Goal: Task Accomplishment & Management: Manage account settings

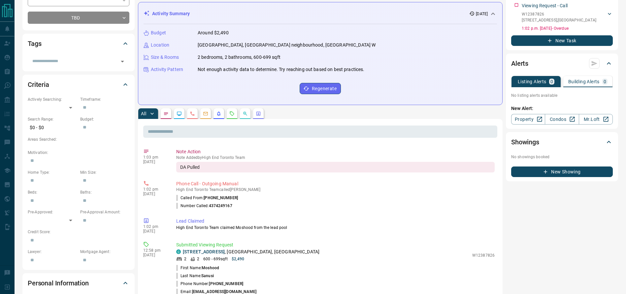
scroll to position [116, 0]
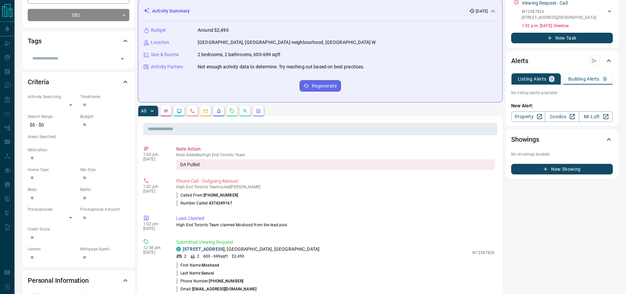
click at [240, 49] on div "Budget Around $2,490 Location Mississauga, Fairview neighbourhood, Elm Drive W …" at bounding box center [320, 58] width 353 height 75
click at [246, 49] on div "Budget Around $2,490 Location Mississauga, Fairview neighbourhood, Elm Drive W …" at bounding box center [320, 58] width 353 height 75
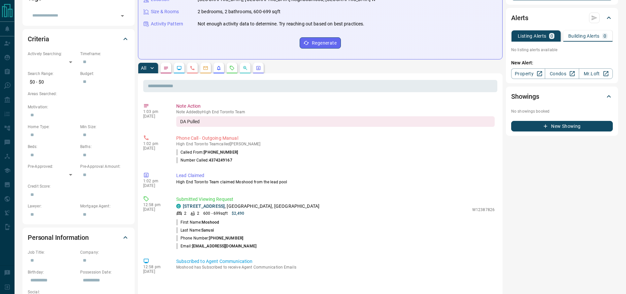
scroll to position [161, 0]
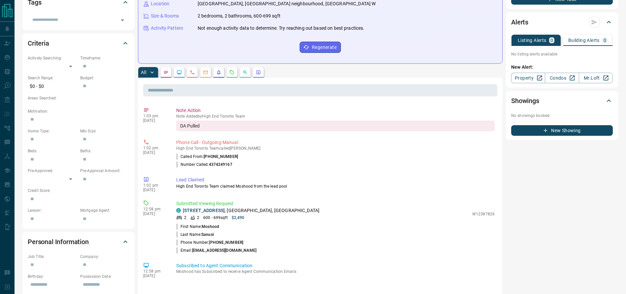
scroll to position [155, 0]
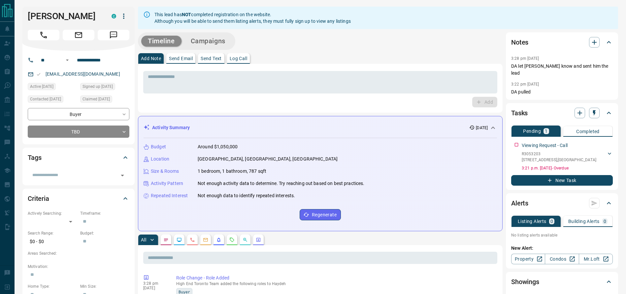
click at [125, 16] on icon "button" at bounding box center [124, 16] width 8 height 8
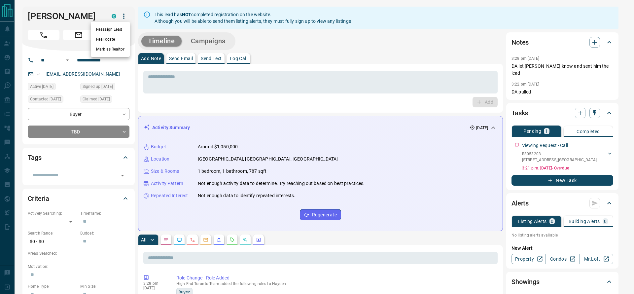
drag, startPoint x: 117, startPoint y: 34, endPoint x: 247, endPoint y: 76, distance: 136.6
click at [234, 69] on div "Reassign Lead Reallocate Mark as Realtor" at bounding box center [317, 147] width 634 height 294
click at [250, 78] on div at bounding box center [317, 147] width 634 height 294
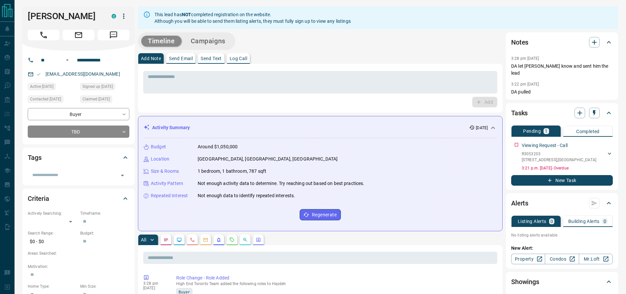
click at [125, 21] on div "Haydeh Tootoonchi C" at bounding box center [79, 16] width 102 height 11
click at [125, 19] on icon "button" at bounding box center [124, 16] width 8 height 8
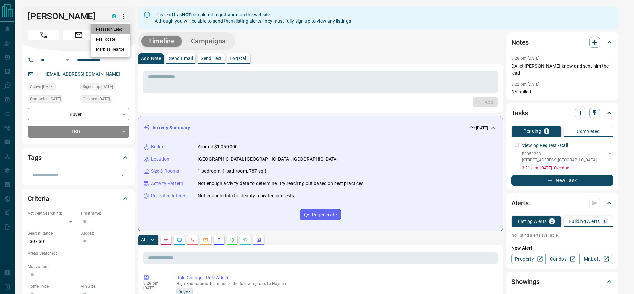
click at [126, 27] on li "Reassign Lead" at bounding box center [110, 29] width 39 height 10
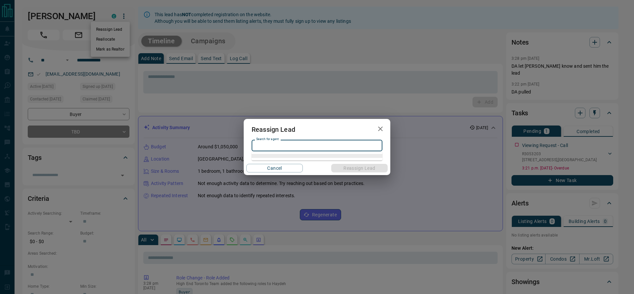
click at [346, 142] on input "Search for agent" at bounding box center [316, 145] width 126 height 7
click at [325, 152] on ul "Zach Lahartinger" at bounding box center [316, 158] width 131 height 15
click at [325, 157] on li "Zach Lahartinger" at bounding box center [316, 159] width 131 height 10
type input "**********"
click at [356, 167] on button "Reassign Lead" at bounding box center [359, 168] width 56 height 9
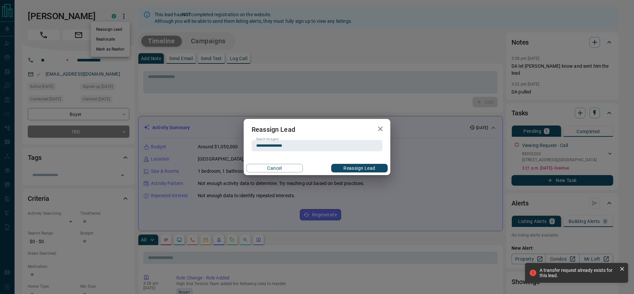
drag, startPoint x: 433, startPoint y: 181, endPoint x: 435, endPoint y: 170, distance: 11.1
click at [433, 178] on div "**********" at bounding box center [317, 147] width 634 height 294
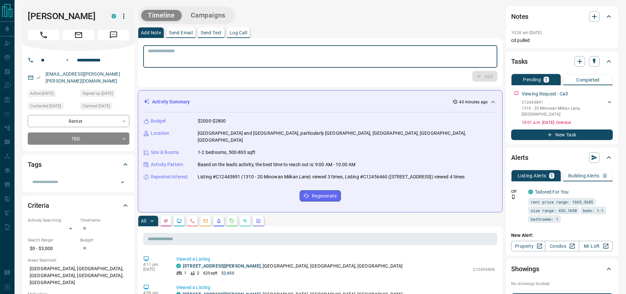
click at [253, 59] on textarea at bounding box center [320, 56] width 345 height 17
type textarea "**********"
click at [480, 79] on icon "button" at bounding box center [479, 76] width 6 height 6
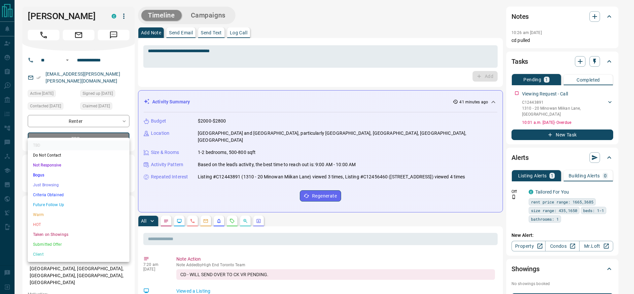
click at [79, 184] on li "Just Browsing" at bounding box center [79, 185] width 102 height 10
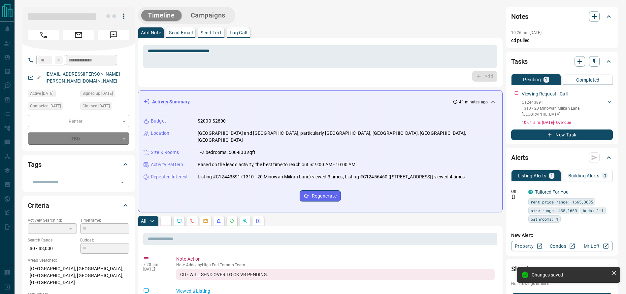
type input "*"
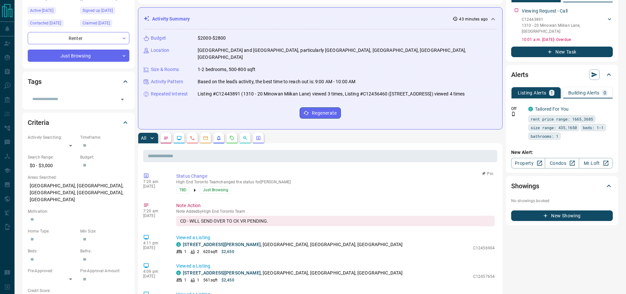
scroll to position [83, 0]
click at [228, 132] on button "button" at bounding box center [232, 137] width 11 height 11
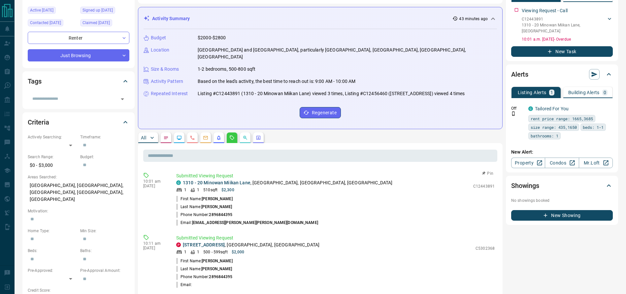
click at [255, 179] on p "1310 - 20 Minowan Miikan Lane , Little Portugal, West End, Toronto" at bounding box center [288, 182] width 210 height 7
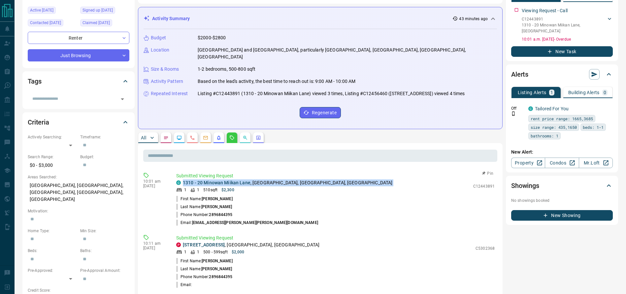
click at [255, 179] on p "1310 - 20 Minowan Miikan Lane , Little Portugal, West End, Toronto" at bounding box center [288, 182] width 210 height 7
copy div "1310 - 20 Minowan Miikan Lane , Little Portugal, West End, Toronto"
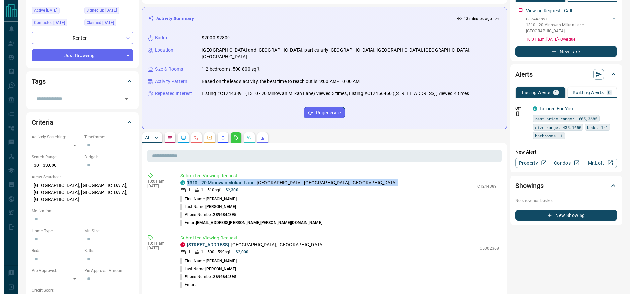
scroll to position [0, 0]
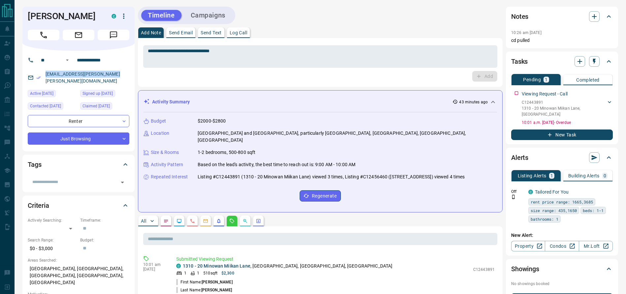
drag, startPoint x: 115, startPoint y: 76, endPoint x: 44, endPoint y: 75, distance: 71.3
click at [44, 75] on div "ian.spencer.clarke@gmail.com" at bounding box center [79, 78] width 102 height 18
copy link "ian.spencer.clarke@gmail.com"
click at [123, 18] on icon "button" at bounding box center [124, 16] width 8 height 8
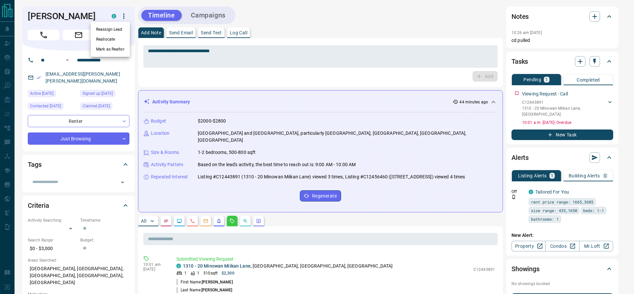
click at [40, 24] on div at bounding box center [317, 147] width 634 height 294
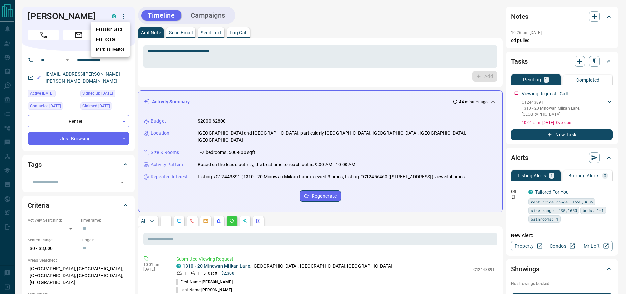
click at [40, 24] on div at bounding box center [313, 147] width 626 height 294
click at [40, 24] on div "Ian Clarke C" at bounding box center [78, 29] width 112 height 44
copy h1 "Ian Clarke"
drag, startPoint x: 113, startPoint y: 77, endPoint x: 84, endPoint y: 82, distance: 29.1
click at [84, 82] on div "**********" at bounding box center [78, 101] width 112 height 100
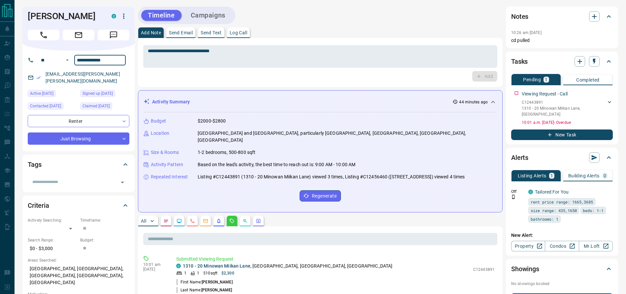
click at [104, 58] on input "**********" at bounding box center [99, 60] width 51 height 11
click at [126, 14] on icon "button" at bounding box center [124, 16] width 8 height 8
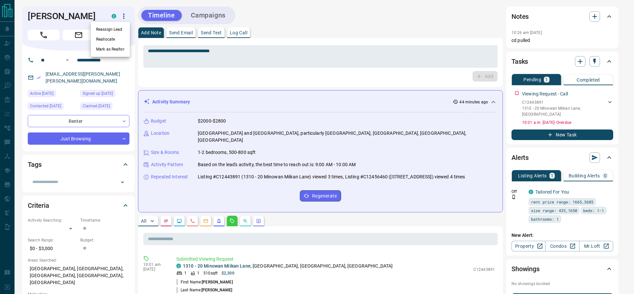
click at [123, 26] on li "Reassign Lead" at bounding box center [110, 29] width 39 height 10
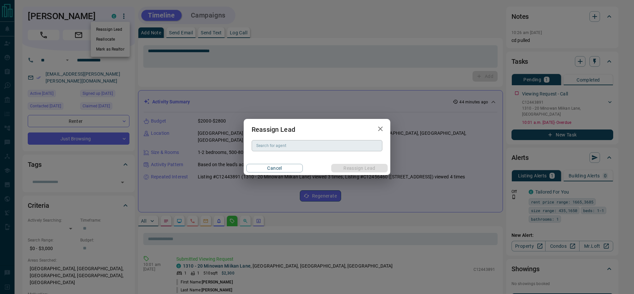
click at [311, 149] on div "Search for agent" at bounding box center [316, 145] width 131 height 11
click at [307, 156] on li "Chelsea Kaplivsky" at bounding box center [316, 159] width 131 height 10
type input "**********"
click at [342, 164] on button "Reassign Lead" at bounding box center [359, 168] width 56 height 9
